Goal: Task Accomplishment & Management: Use online tool/utility

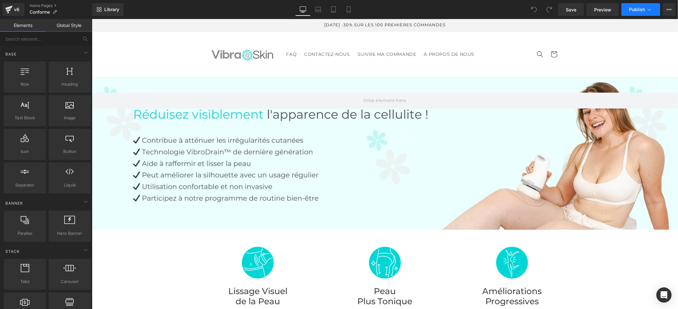
click at [648, 9] on icon at bounding box center [649, 9] width 6 height 6
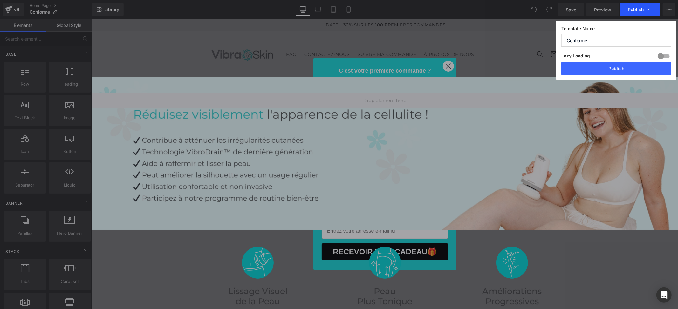
click at [651, 8] on icon at bounding box center [649, 9] width 6 height 6
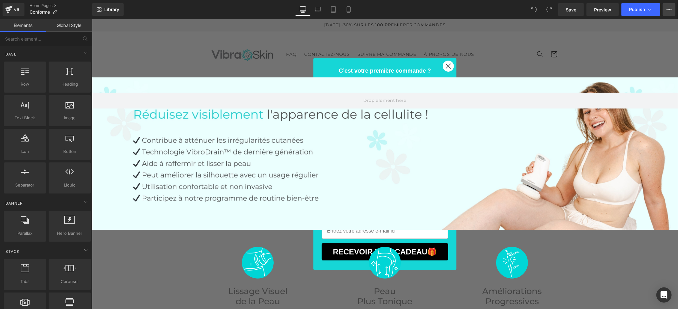
click at [667, 10] on icon at bounding box center [668, 9] width 5 height 5
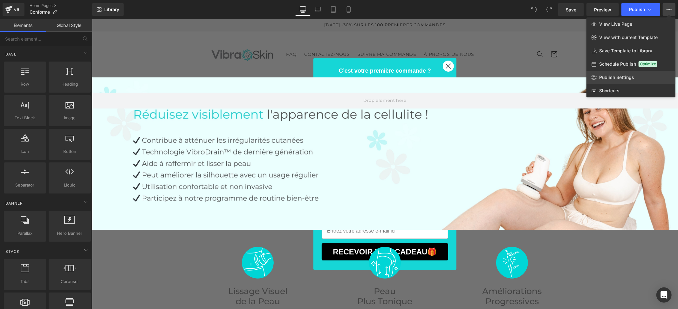
click at [626, 78] on span "Publish Settings" at bounding box center [616, 78] width 35 height 6
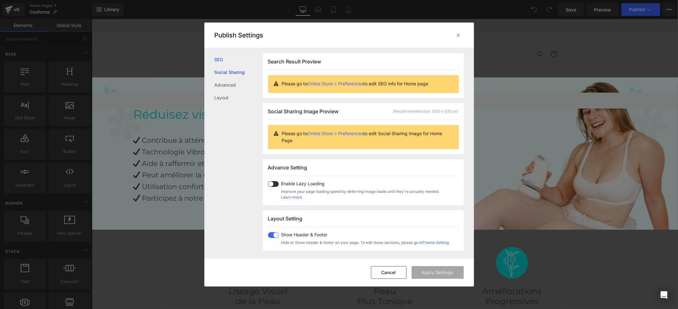
click at [234, 69] on link "Social Sharing" at bounding box center [238, 72] width 48 height 13
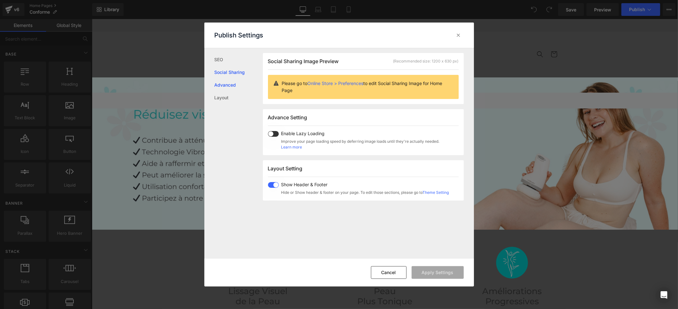
click at [233, 85] on link "Advanced" at bounding box center [238, 85] width 48 height 13
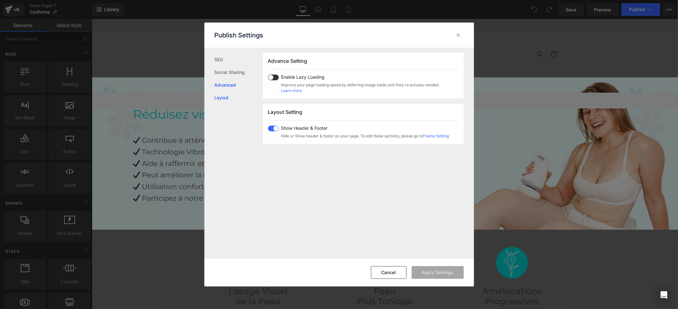
click at [226, 97] on link "Layout" at bounding box center [238, 97] width 48 height 13
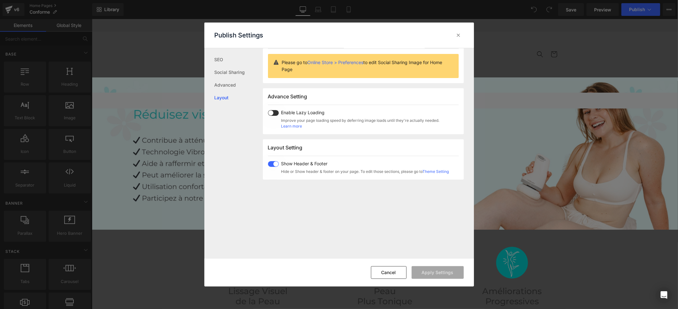
scroll to position [0, 0]
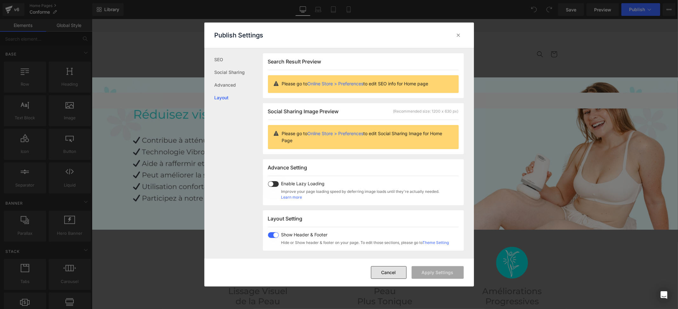
drag, startPoint x: 393, startPoint y: 271, endPoint x: 457, endPoint y: 197, distance: 98.1
click at [393, 271] on button "Cancel" at bounding box center [389, 273] width 36 height 13
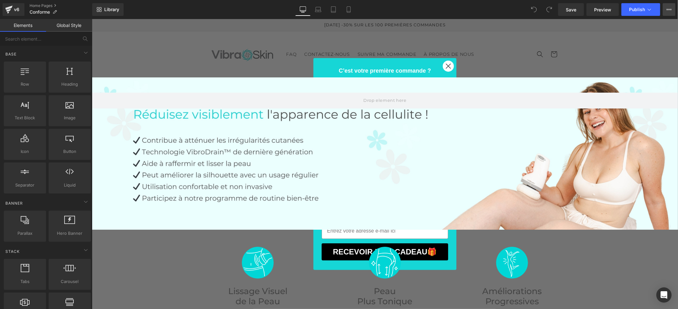
click at [663, 8] on button "View Live Page View with current Template Save Template to Library Schedule Pub…" at bounding box center [668, 9] width 13 height 13
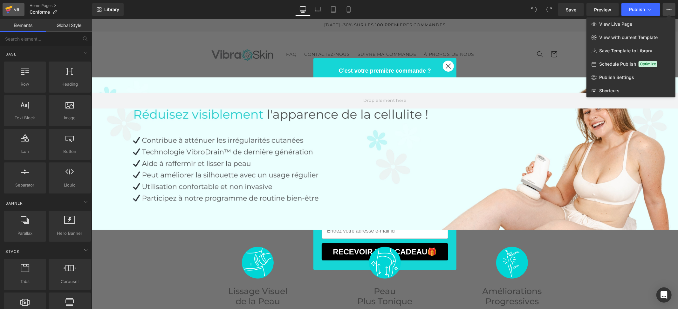
click at [12, 6] on icon at bounding box center [8, 8] width 7 height 4
